Goal: Task Accomplishment & Management: Use online tool/utility

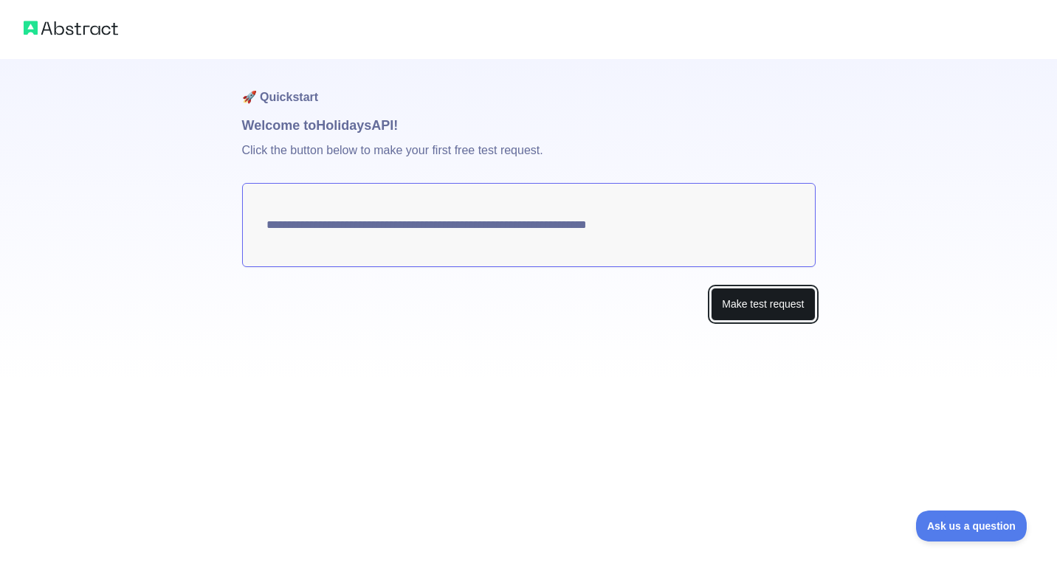
click at [713, 315] on button "Make test request" at bounding box center [763, 304] width 104 height 33
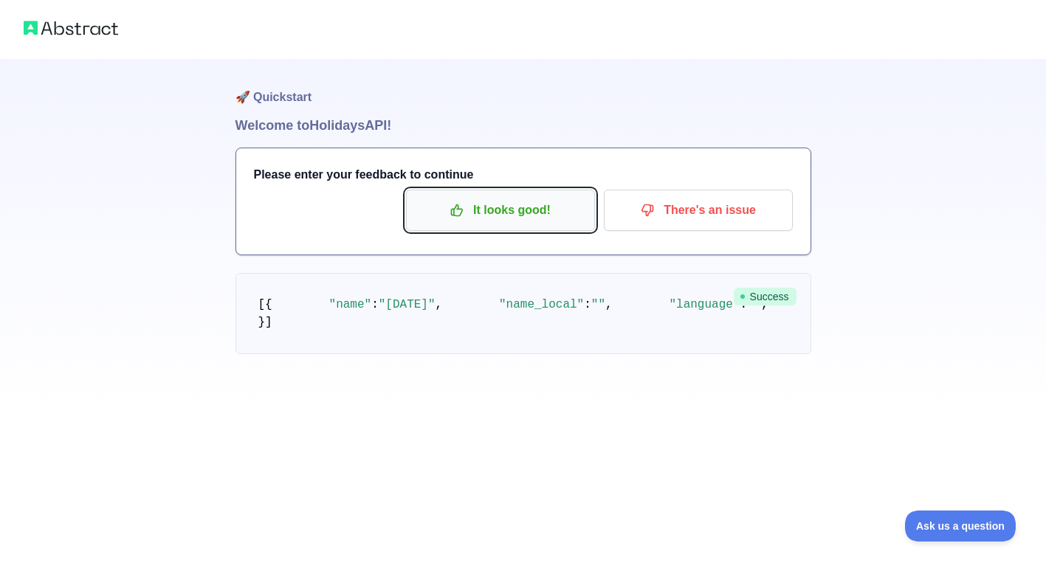
click at [544, 197] on button "It looks good!" at bounding box center [500, 210] width 189 height 41
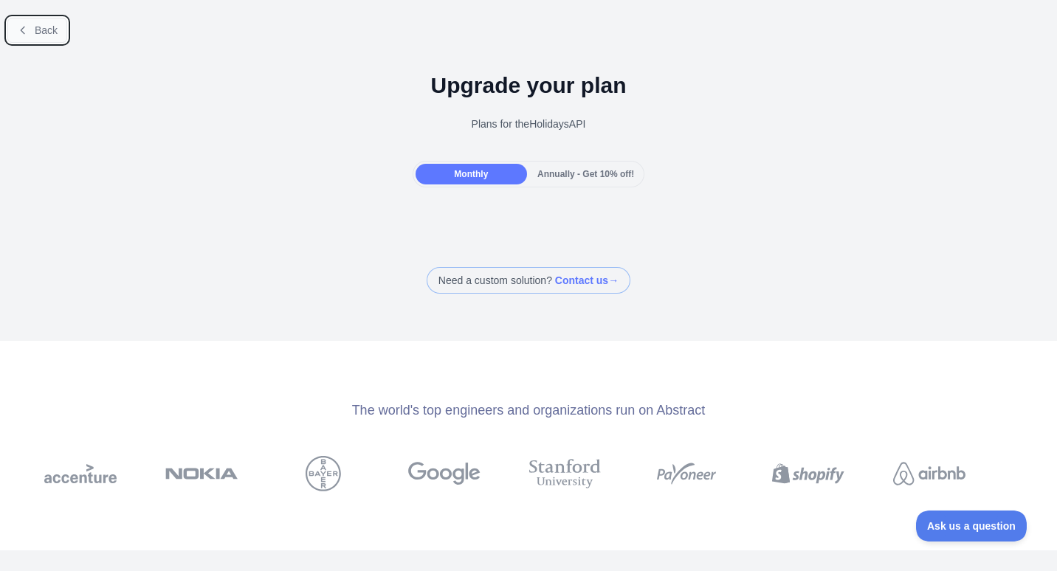
click at [21, 33] on icon at bounding box center [23, 30] width 12 height 12
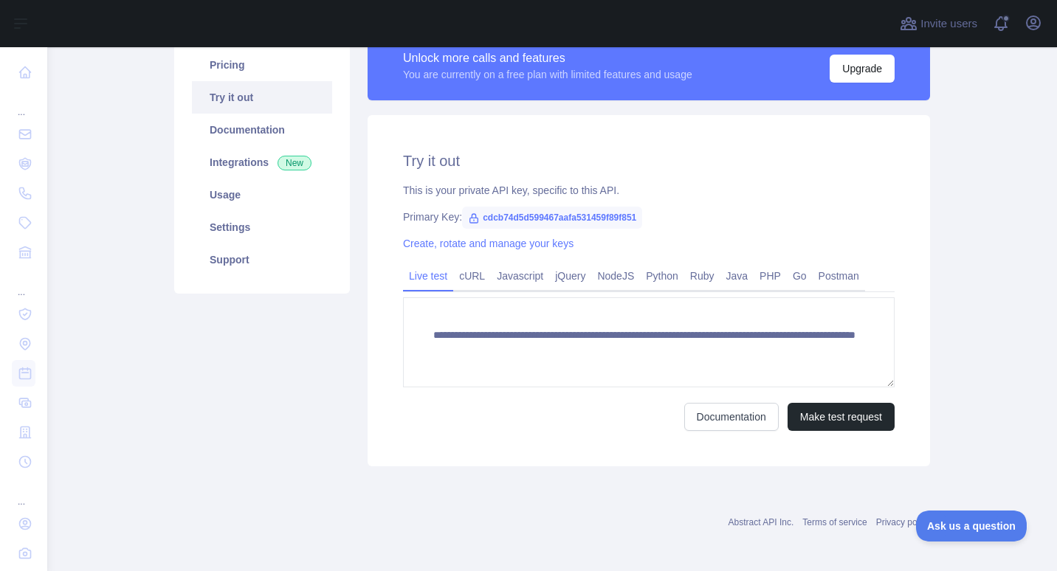
scroll to position [130, 0]
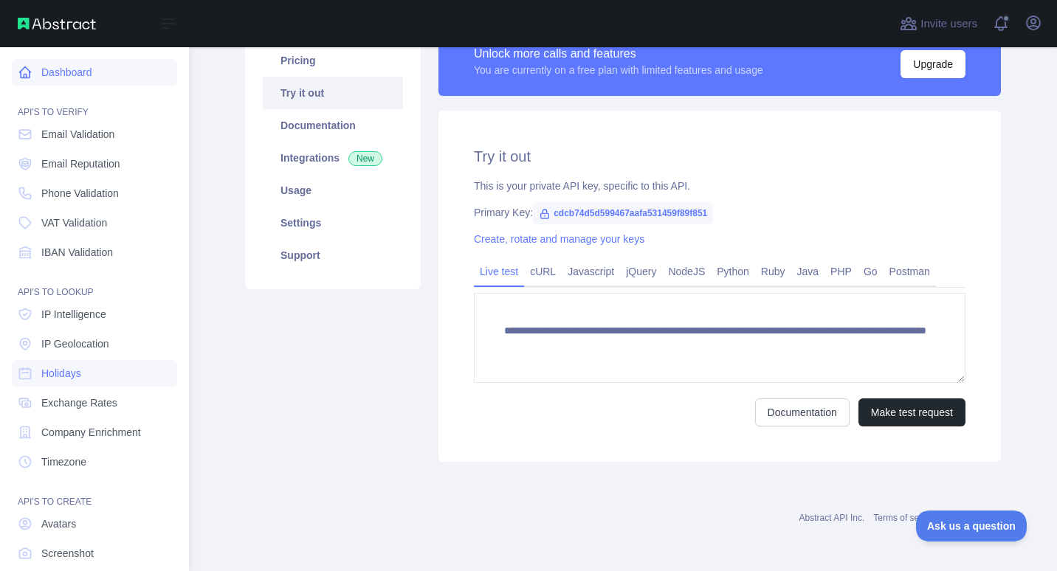
click at [20, 75] on icon at bounding box center [25, 72] width 15 height 15
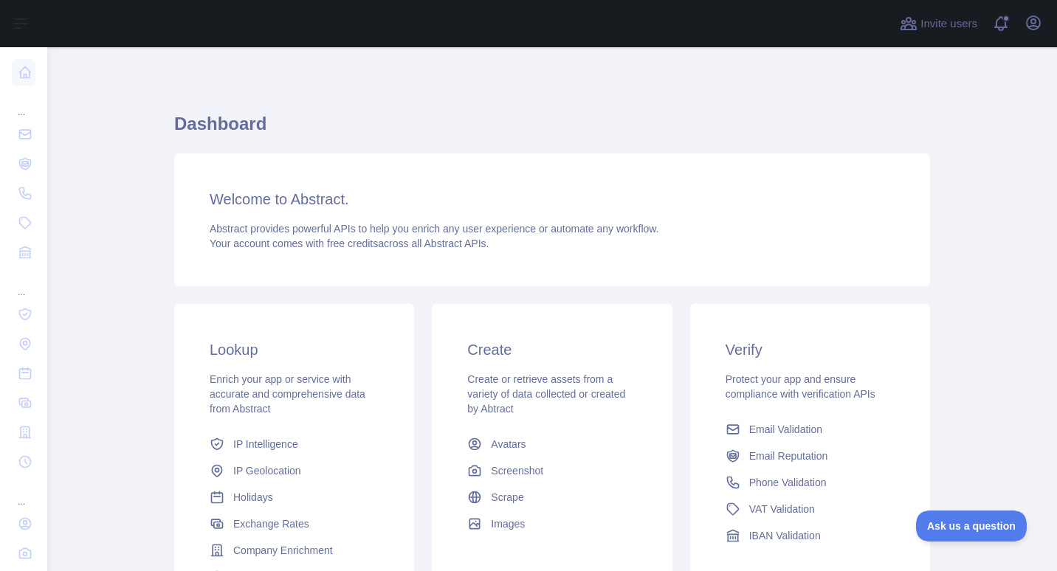
scroll to position [4, 0]
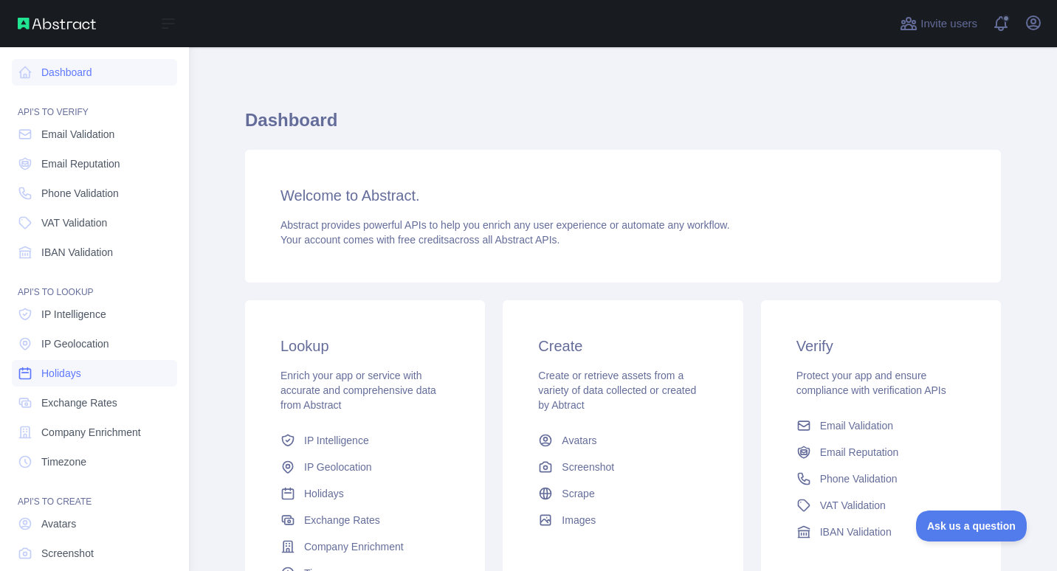
click at [43, 373] on span "Holidays" at bounding box center [61, 373] width 40 height 15
